Goal: Task Accomplishment & Management: Manage account settings

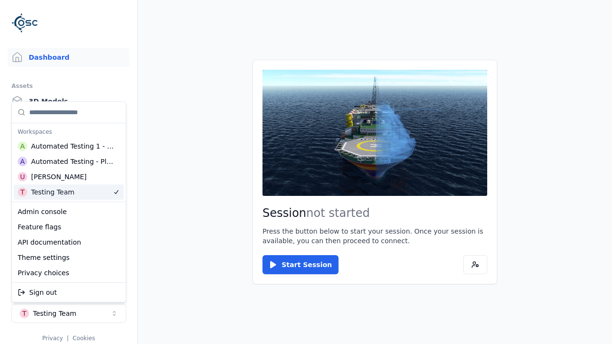
click at [195, 239] on html "Dashboard Assets 3D Models Scenes Datasets Recordings Support Documentation Adm…" at bounding box center [306, 172] width 612 height 344
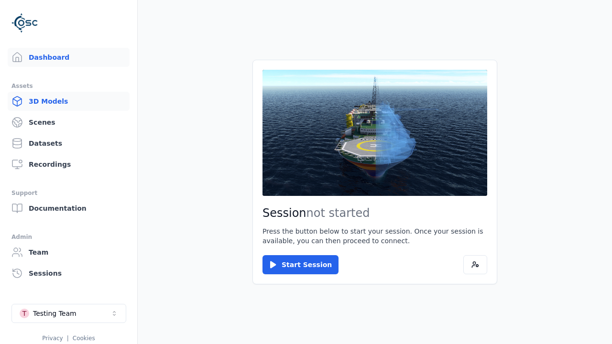
click at [68, 101] on link "3D Models" at bounding box center [69, 101] width 122 height 19
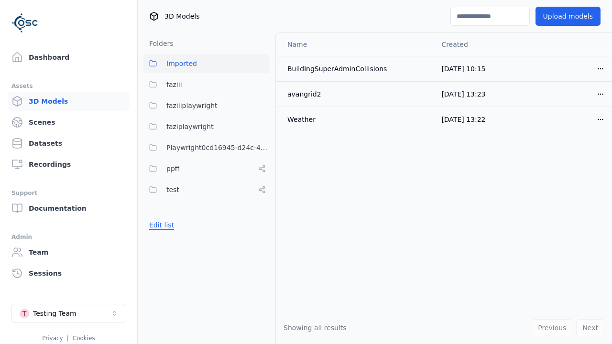
click at [160, 225] on button "Edit list" at bounding box center [161, 225] width 36 height 17
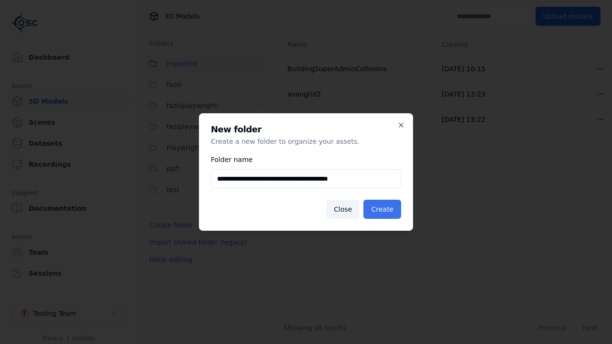
type input "**********"
click at [384, 209] on button "Create" at bounding box center [382, 209] width 38 height 19
click at [169, 268] on button "Done editing" at bounding box center [170, 259] width 55 height 17
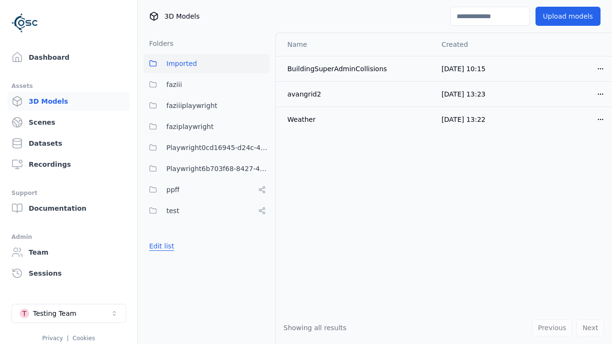
click at [160, 246] on button "Edit list" at bounding box center [161, 246] width 36 height 17
click at [262, 169] on html "Dashboard Assets 3D Models Scenes Datasets Recordings Support Documentation Adm…" at bounding box center [306, 172] width 612 height 344
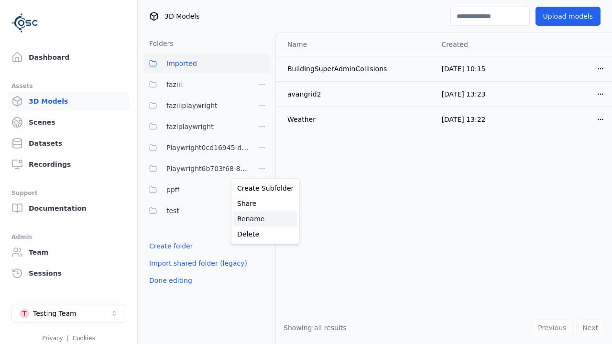
click at [262, 219] on div "Rename" at bounding box center [265, 218] width 64 height 15
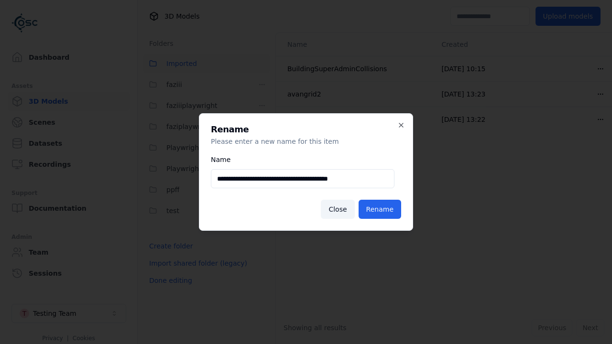
click at [302, 179] on input "**********" at bounding box center [303, 178] width 184 height 19
type input "**********"
click at [381, 209] on button "Rename" at bounding box center [380, 209] width 43 height 19
click at [169, 281] on button "Done editing" at bounding box center [170, 280] width 55 height 17
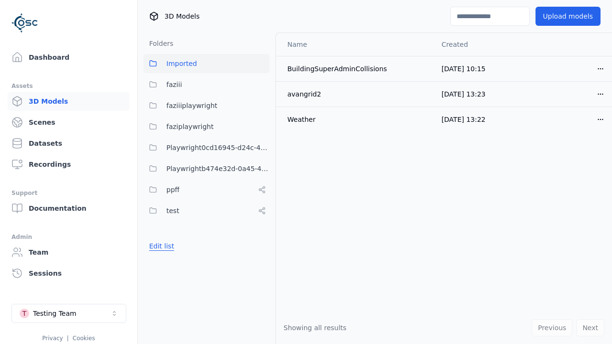
click at [160, 246] on button "Edit list" at bounding box center [161, 246] width 36 height 17
click at [262, 169] on html "Dashboard Assets 3D Models Scenes Datasets Recordings Support Documentation Adm…" at bounding box center [306, 172] width 612 height 344
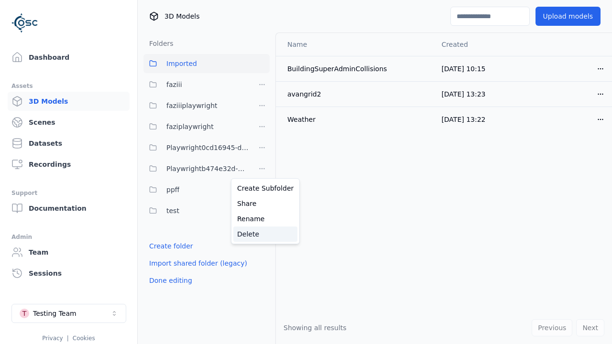
click at [262, 234] on div "Delete" at bounding box center [265, 234] width 64 height 15
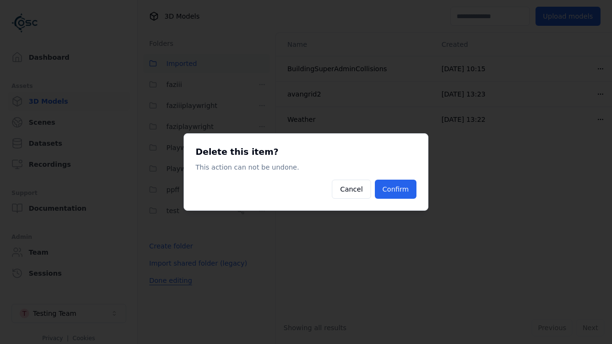
click at [396, 189] on button "Confirm" at bounding box center [396, 189] width 42 height 19
click at [169, 281] on button "Done editing" at bounding box center [170, 280] width 55 height 17
